Goal: Check status

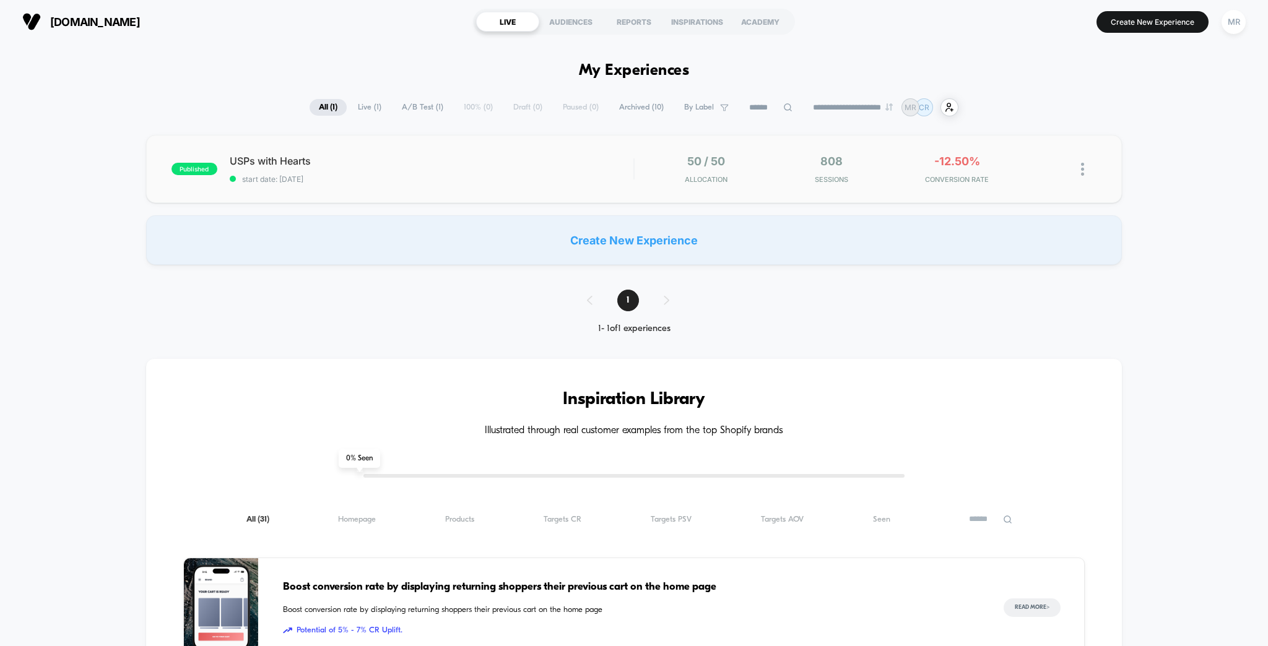
click at [391, 183] on div "published USPs with Hearts start date: [DATE] 50 / 50 Allocation 808 Sessions -…" at bounding box center [634, 169] width 976 height 68
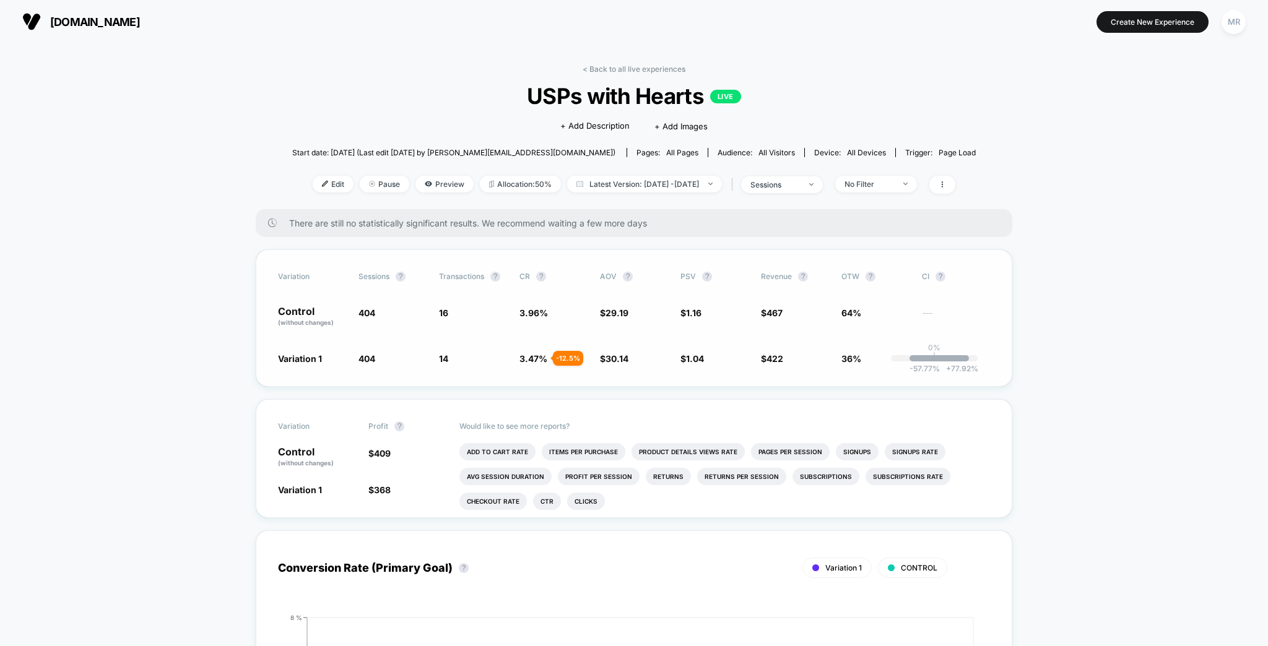
click at [316, 354] on span "Variation 1" at bounding box center [300, 359] width 44 height 11
